Goal: Task Accomplishment & Management: Manage account settings

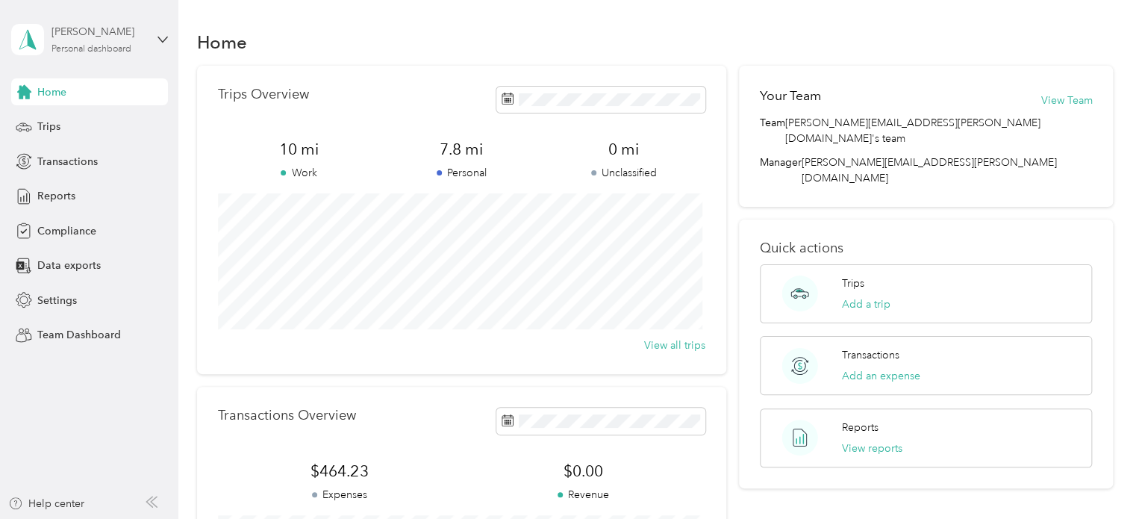
click at [103, 30] on div "[PERSON_NAME]" at bounding box center [98, 32] width 93 height 16
click at [81, 117] on div "Team dashboard" at bounding box center [64, 116] width 80 height 16
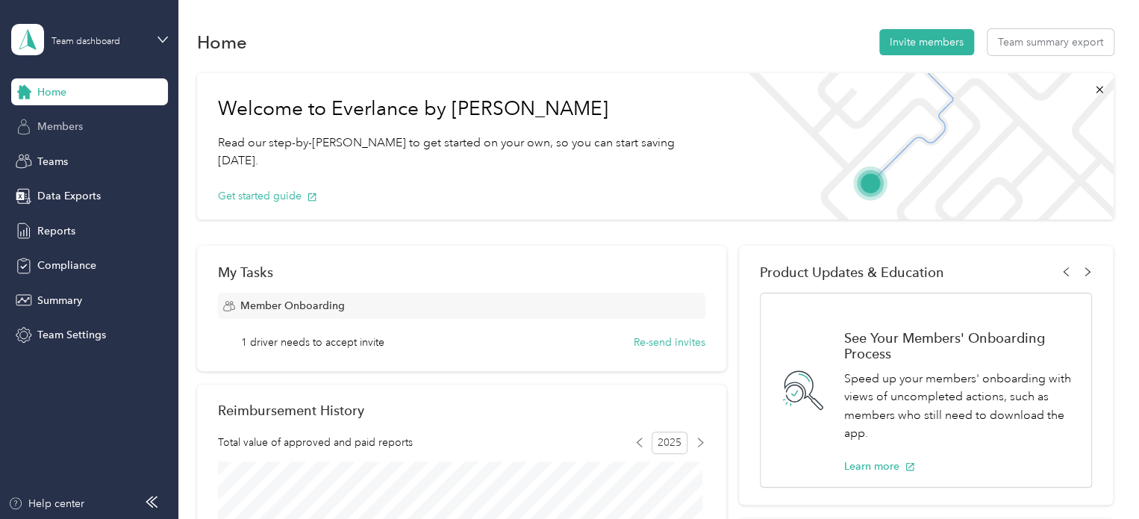
click at [73, 129] on span "Members" at bounding box center [60, 127] width 46 height 16
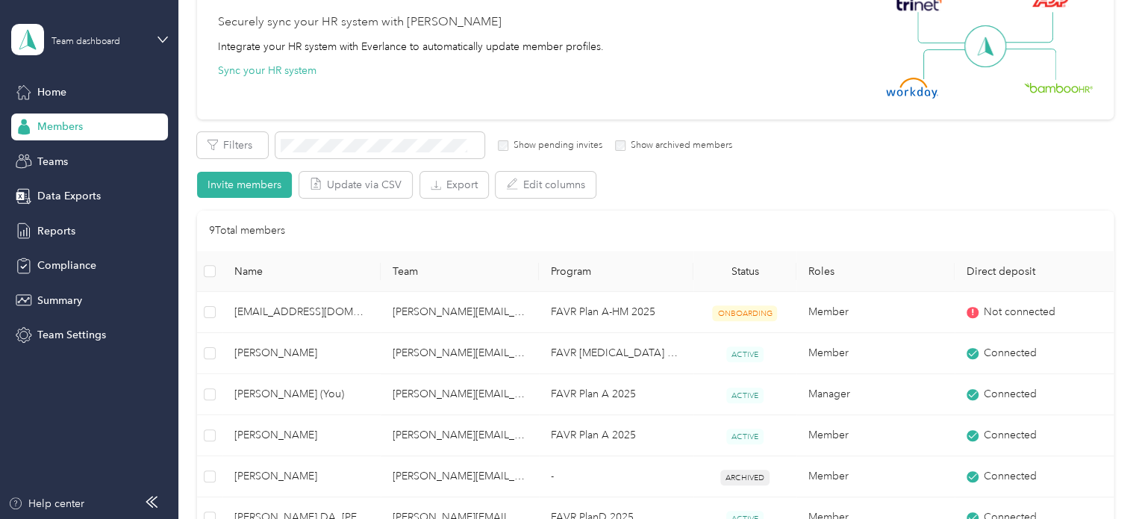
scroll to position [149, 0]
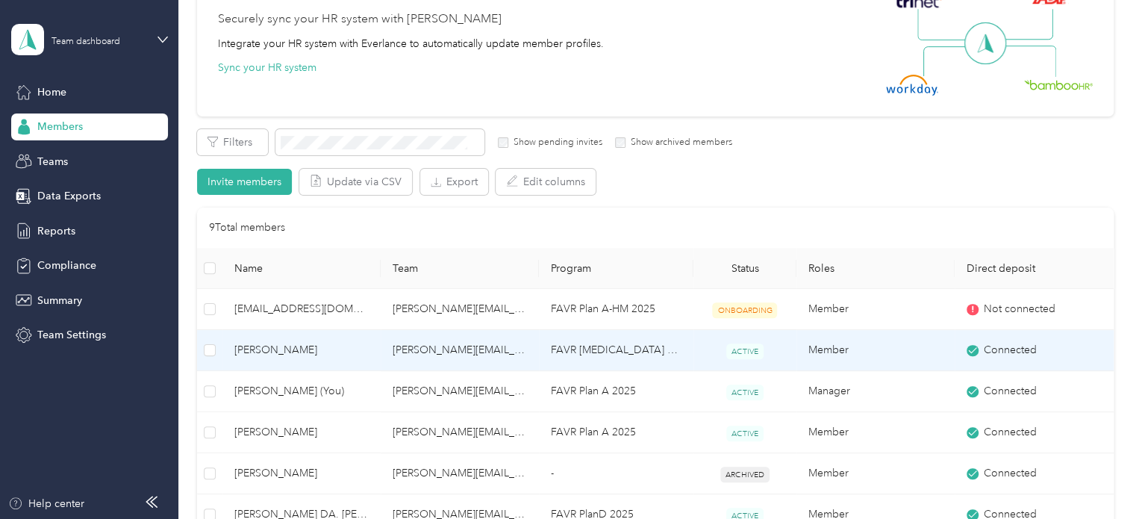
click at [274, 349] on span "[PERSON_NAME]" at bounding box center [301, 350] width 134 height 16
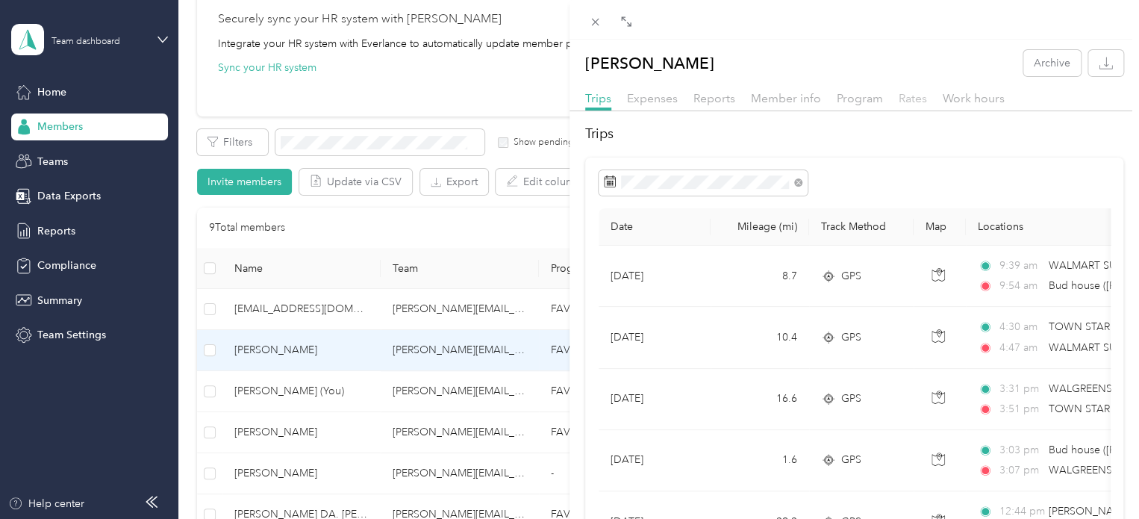
click at [905, 101] on span "Rates" at bounding box center [913, 98] width 28 height 14
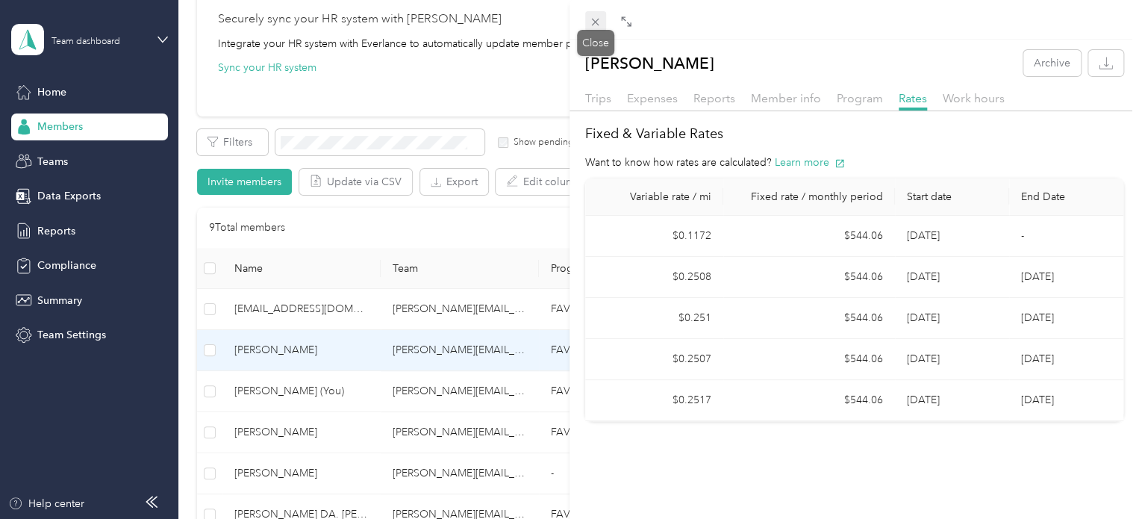
click at [593, 19] on icon at bounding box center [595, 22] width 13 height 13
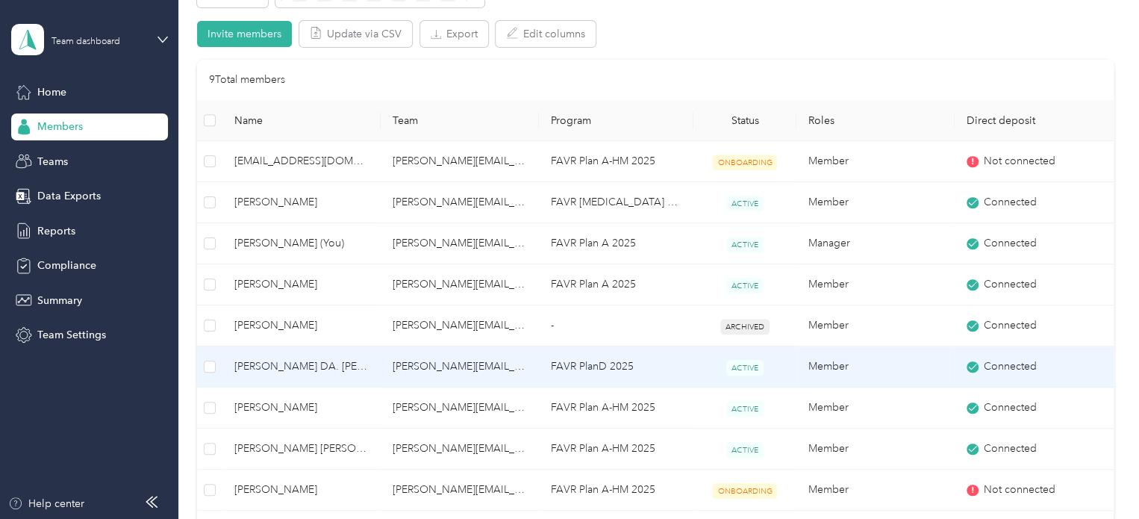
scroll to position [299, 0]
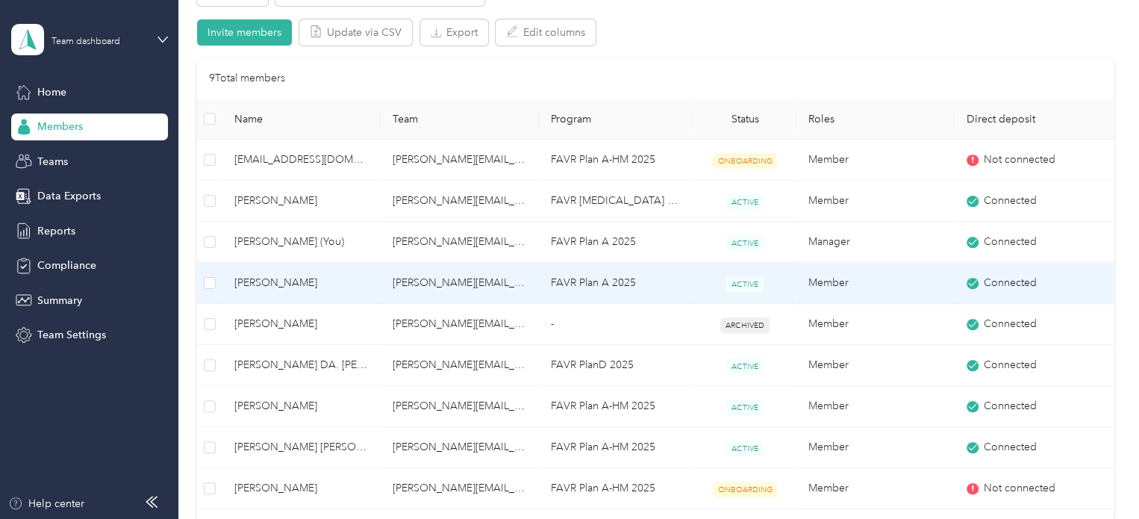
click at [266, 278] on span "[PERSON_NAME]" at bounding box center [301, 283] width 134 height 16
click at [266, 518] on div "Drag to resize Click to close Loading member data" at bounding box center [566, 519] width 1132 height 0
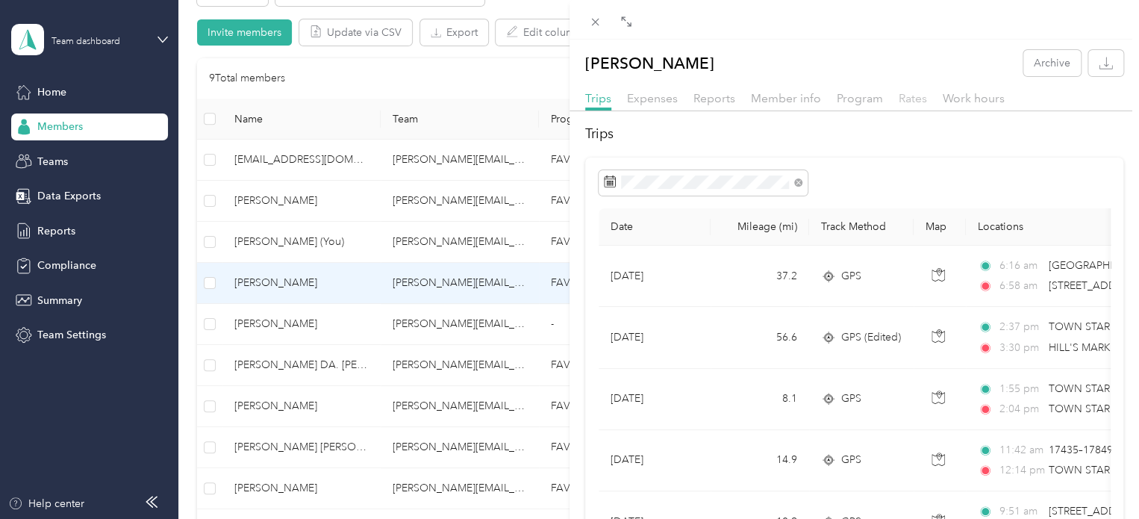
click at [911, 102] on span "Rates" at bounding box center [913, 98] width 28 height 14
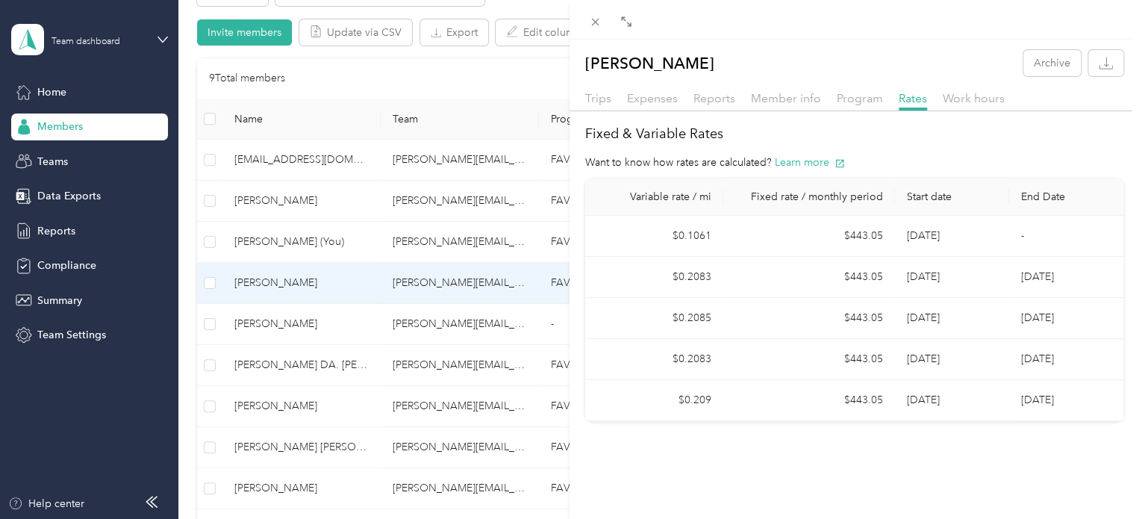
click at [269, 364] on div "[PERSON_NAME] Archive Trips Expenses Reports Member info Program Rates Work hou…" at bounding box center [569, 259] width 1139 height 519
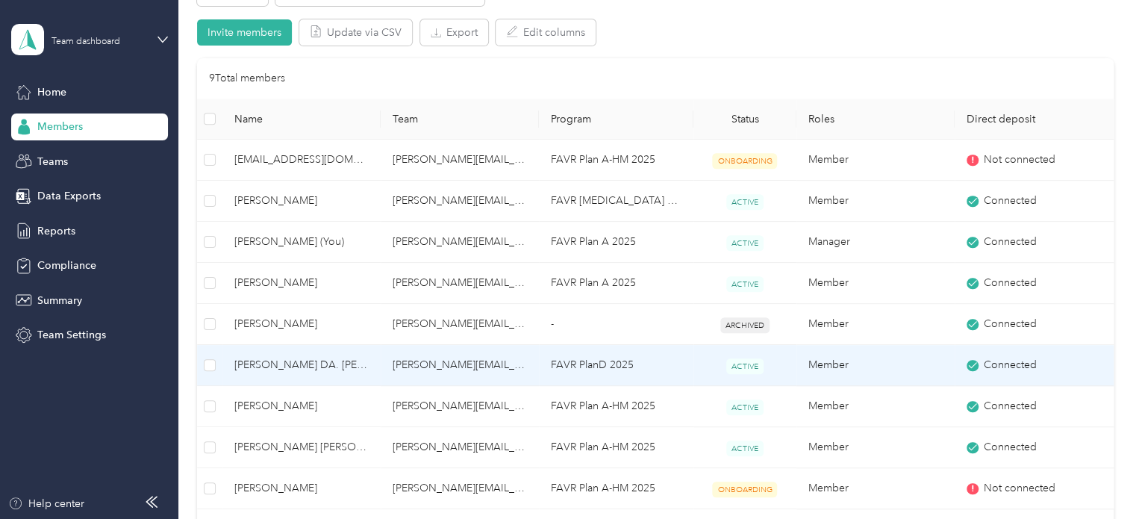
click at [260, 355] on td "[PERSON_NAME] DA. [PERSON_NAME]" at bounding box center [301, 365] width 158 height 41
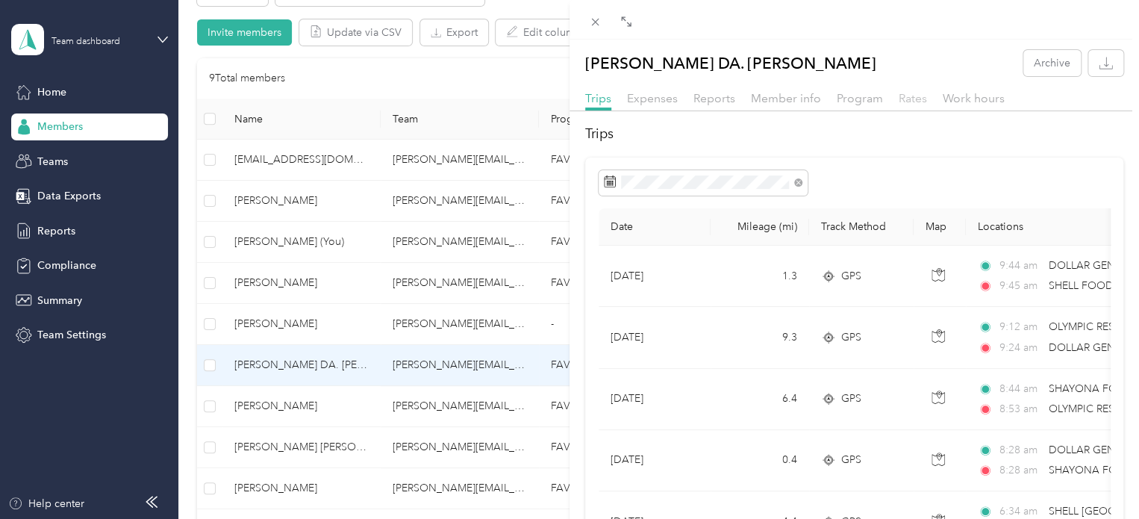
click at [913, 102] on span "Rates" at bounding box center [913, 98] width 28 height 14
